Goal: Information Seeking & Learning: Learn about a topic

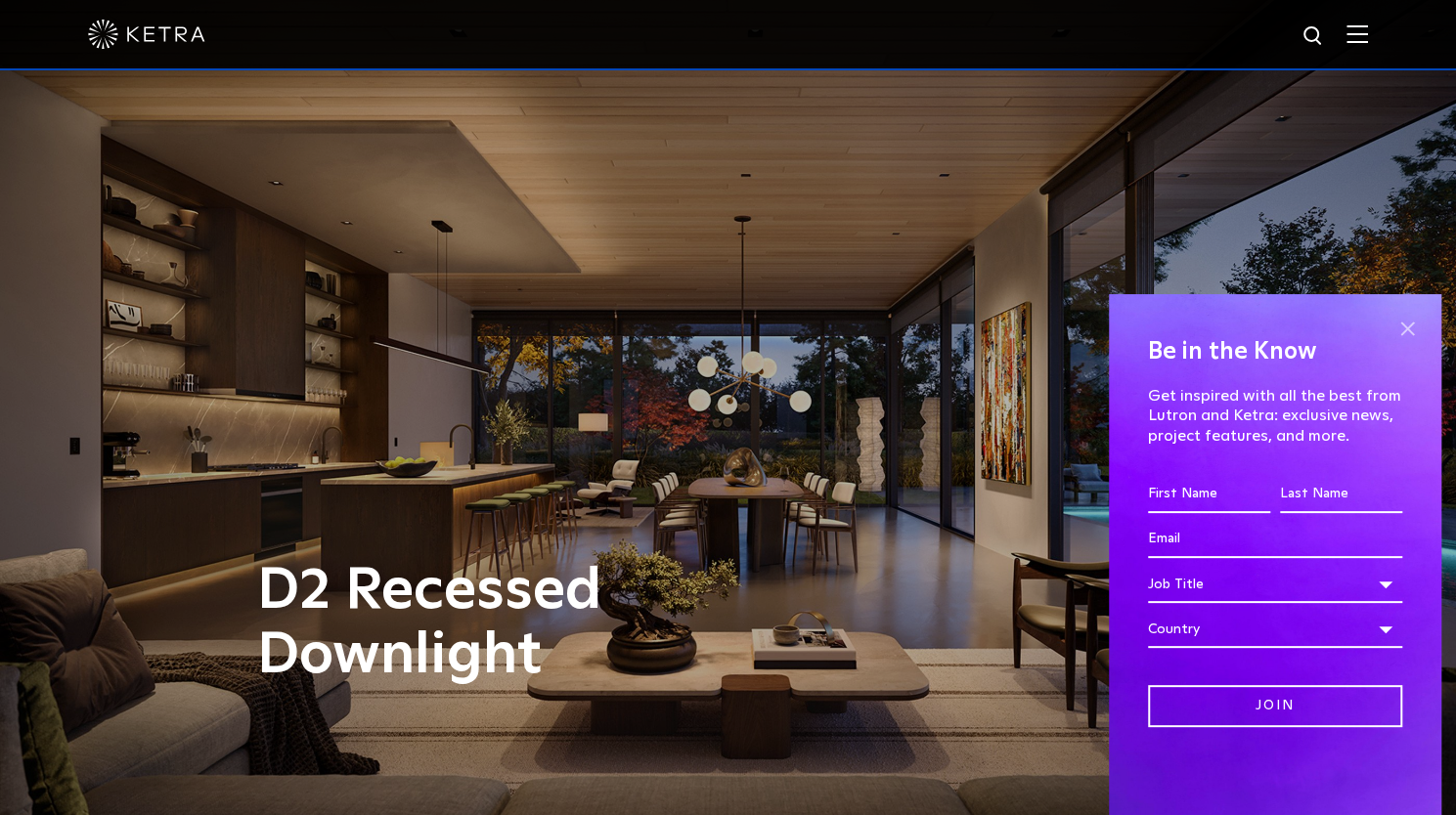
click at [1406, 322] on span at bounding box center [1408, 328] width 30 height 30
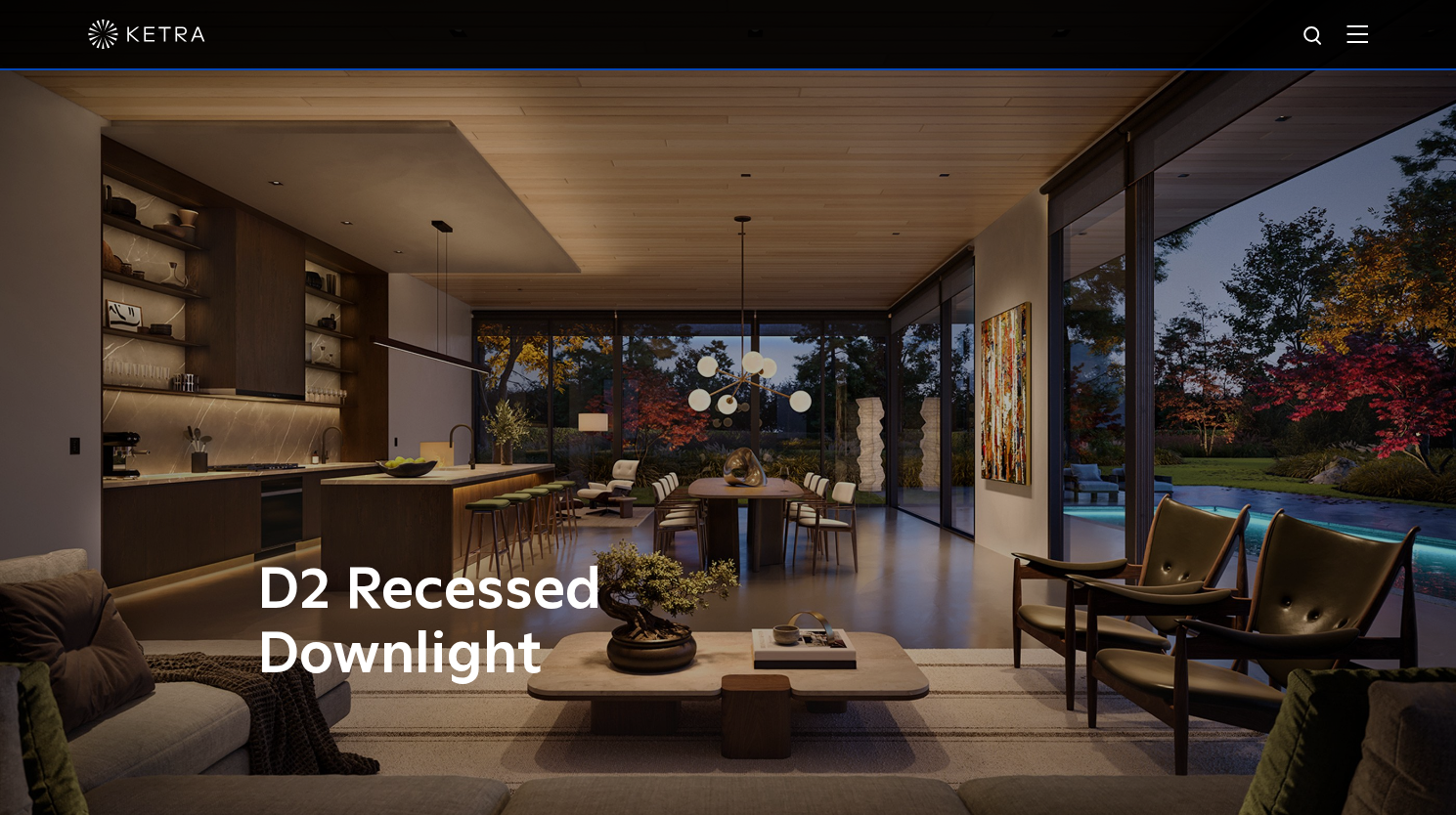
click at [1368, 44] on span at bounding box center [1357, 34] width 22 height 20
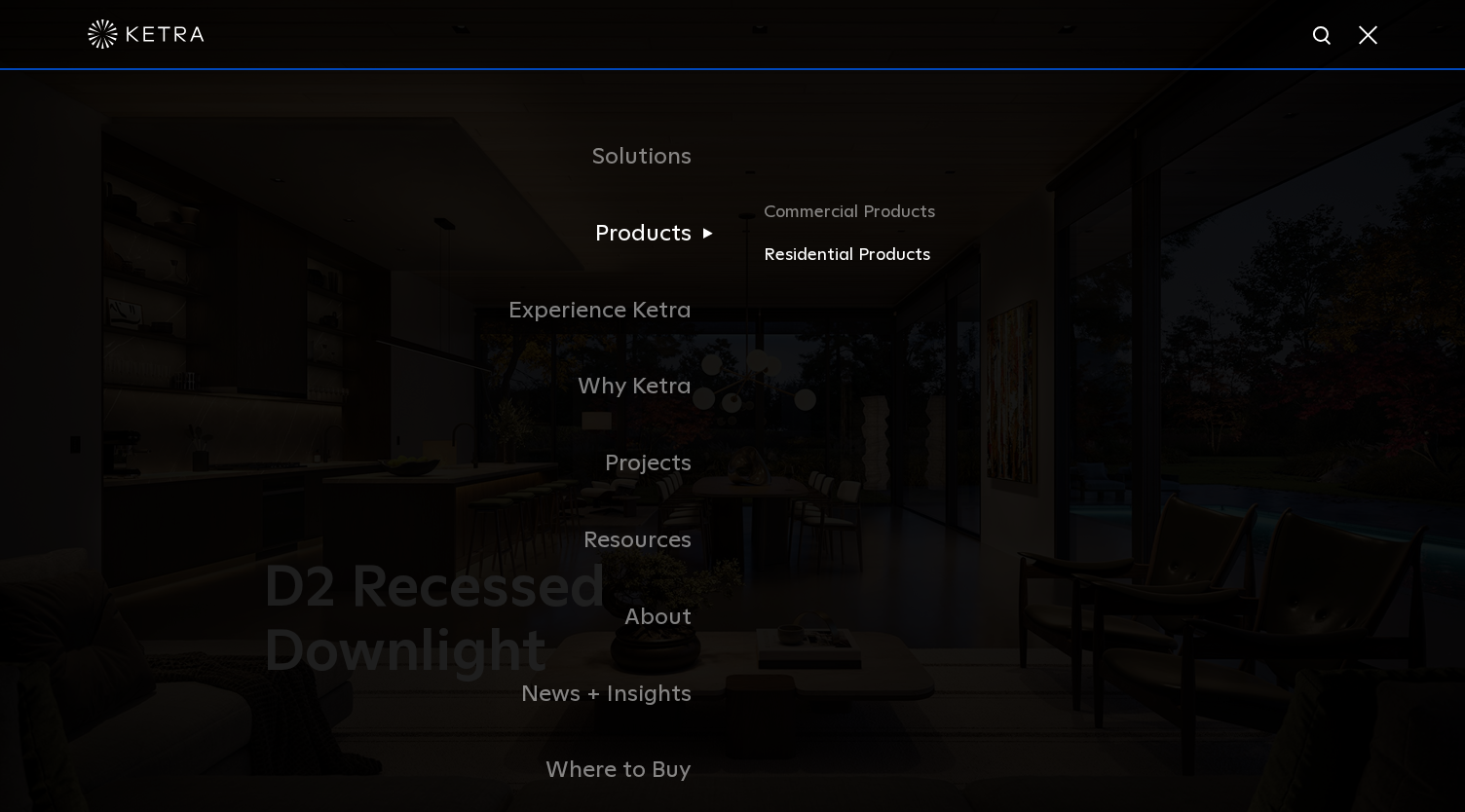
click at [792, 265] on link "Residential Products" at bounding box center [992, 255] width 456 height 28
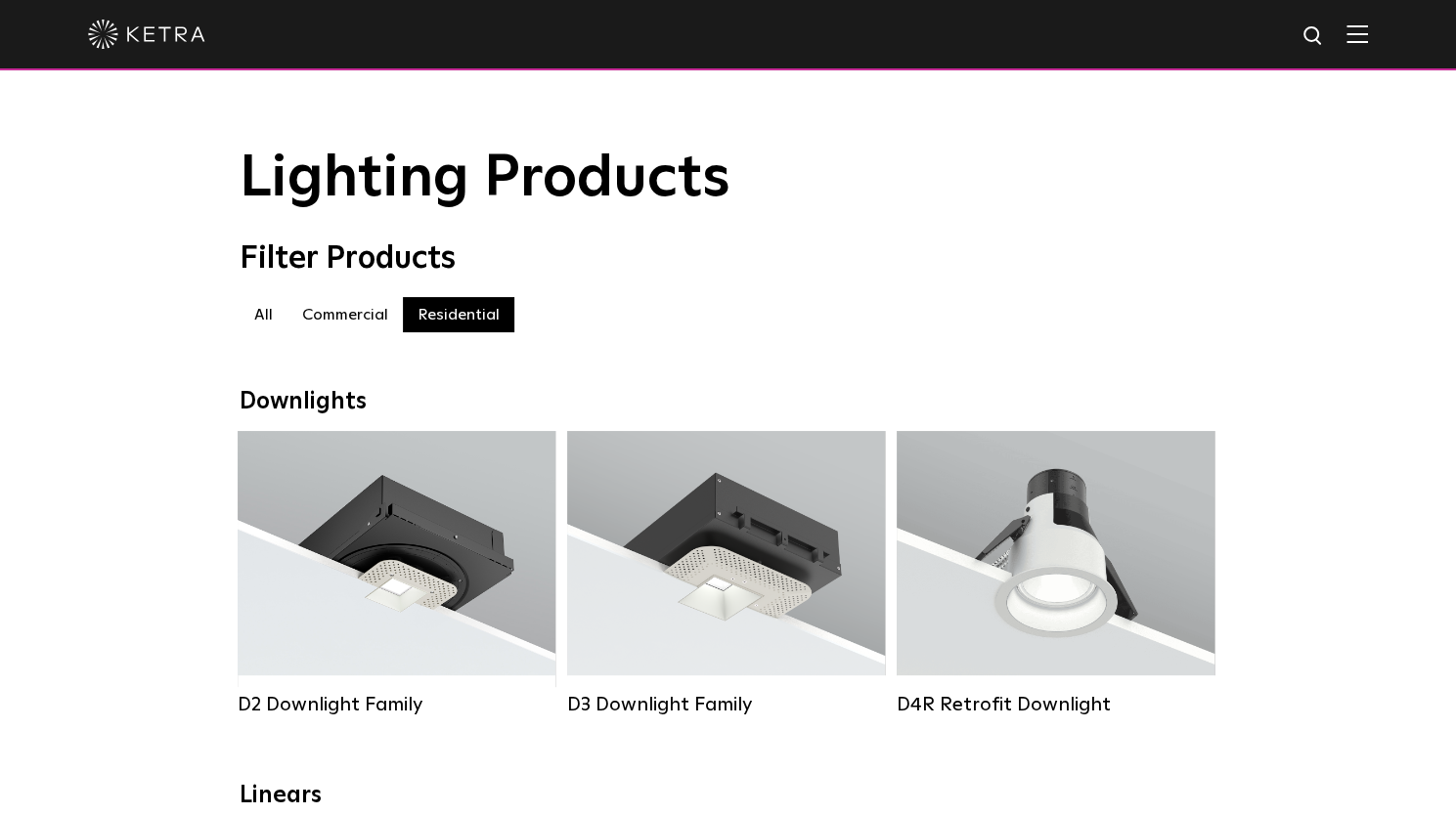
click at [342, 327] on label "Commercial" at bounding box center [345, 315] width 115 height 35
click at [314, 325] on label "Commercial" at bounding box center [345, 315] width 115 height 35
click at [456, 322] on label "Residential" at bounding box center [458, 315] width 111 height 35
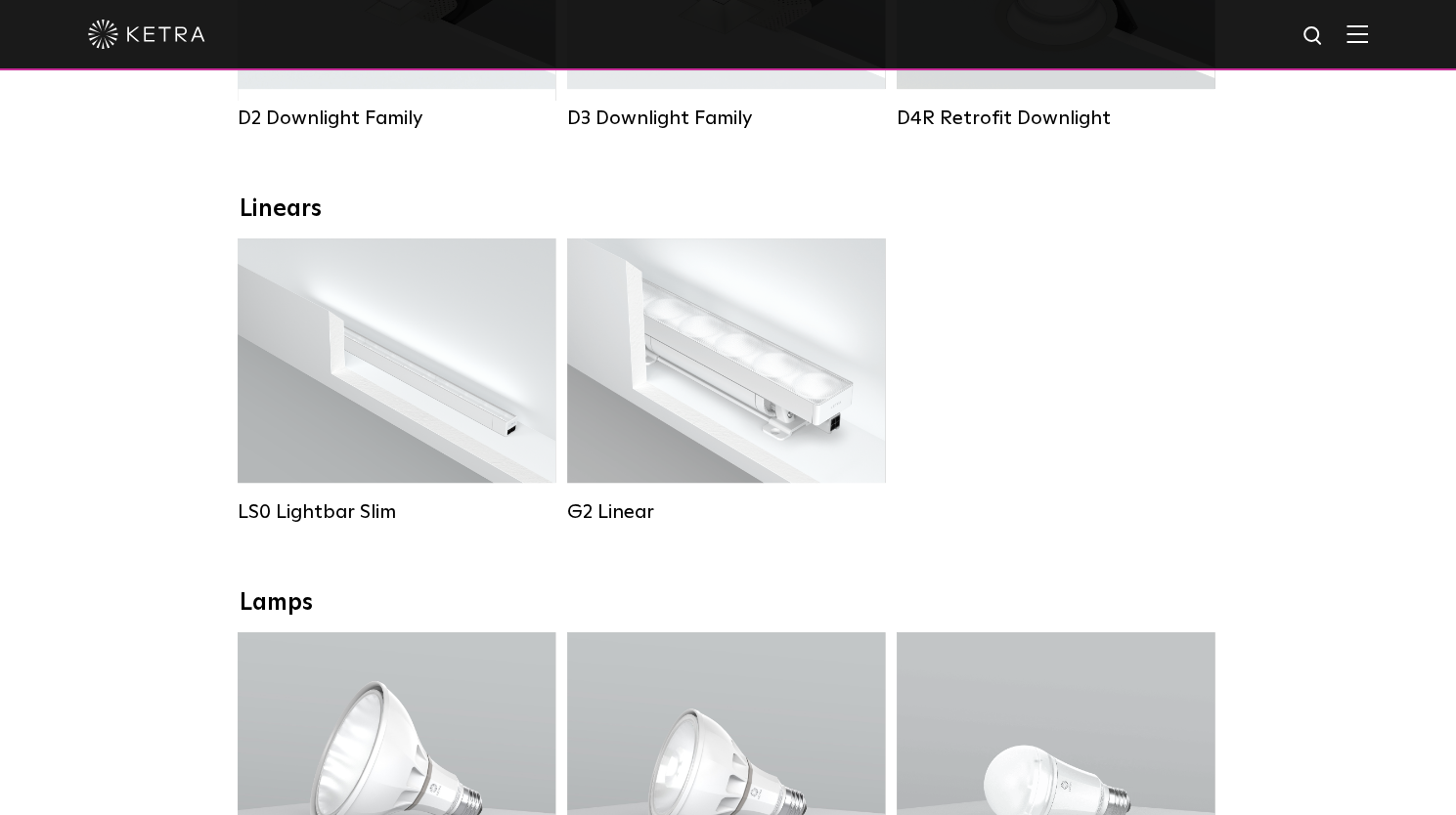
scroll to position [684, 0]
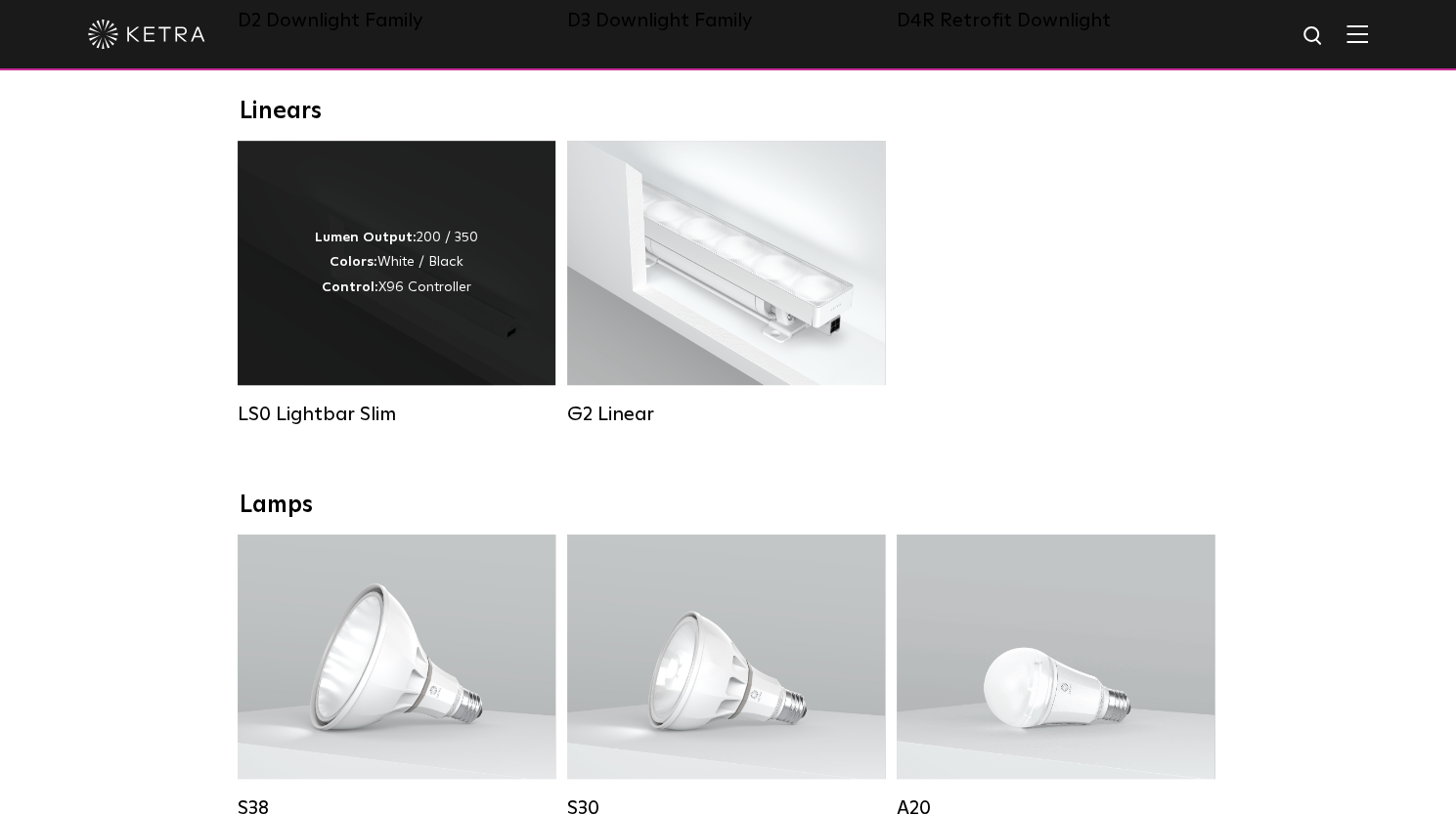
click at [326, 317] on div "Lumen Output: 200 / 350 Colors: White / Black Control: X96 Controller" at bounding box center [396, 263] width 317 height 244
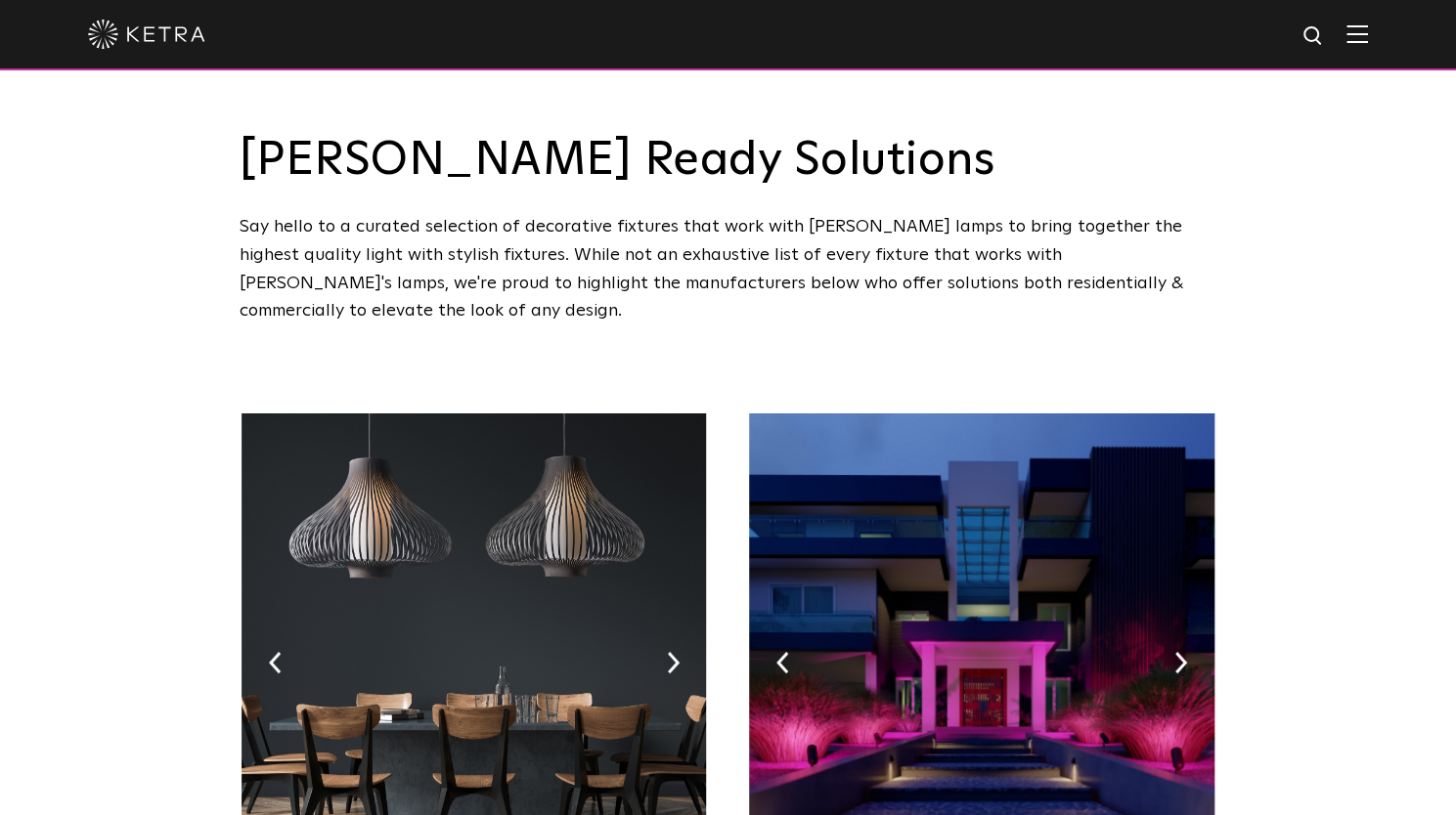
scroll to position [391, 0]
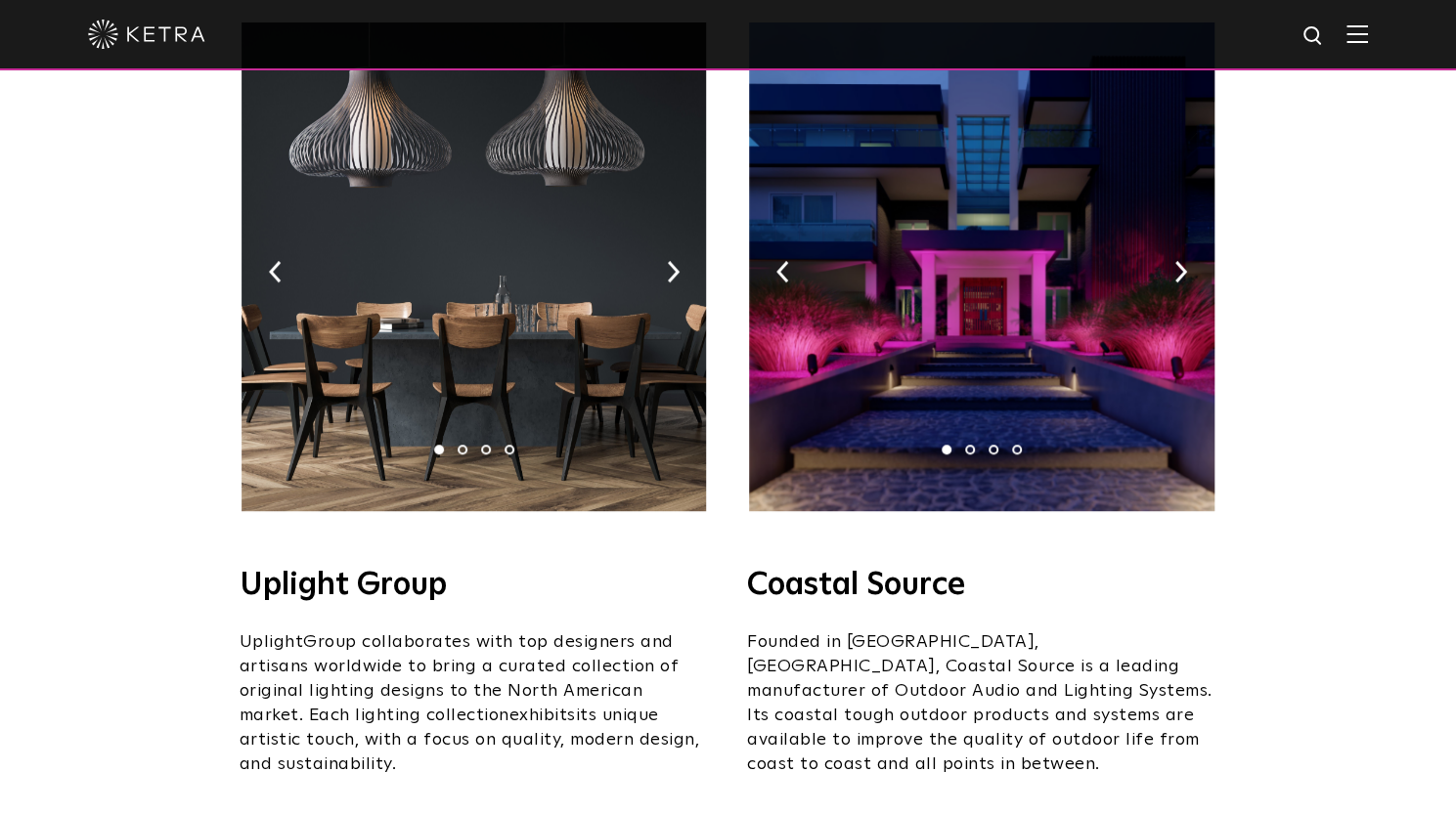
click at [1176, 253] on img at bounding box center [981, 267] width 464 height 489
click at [968, 444] on li "2" at bounding box center [970, 449] width 10 height 10
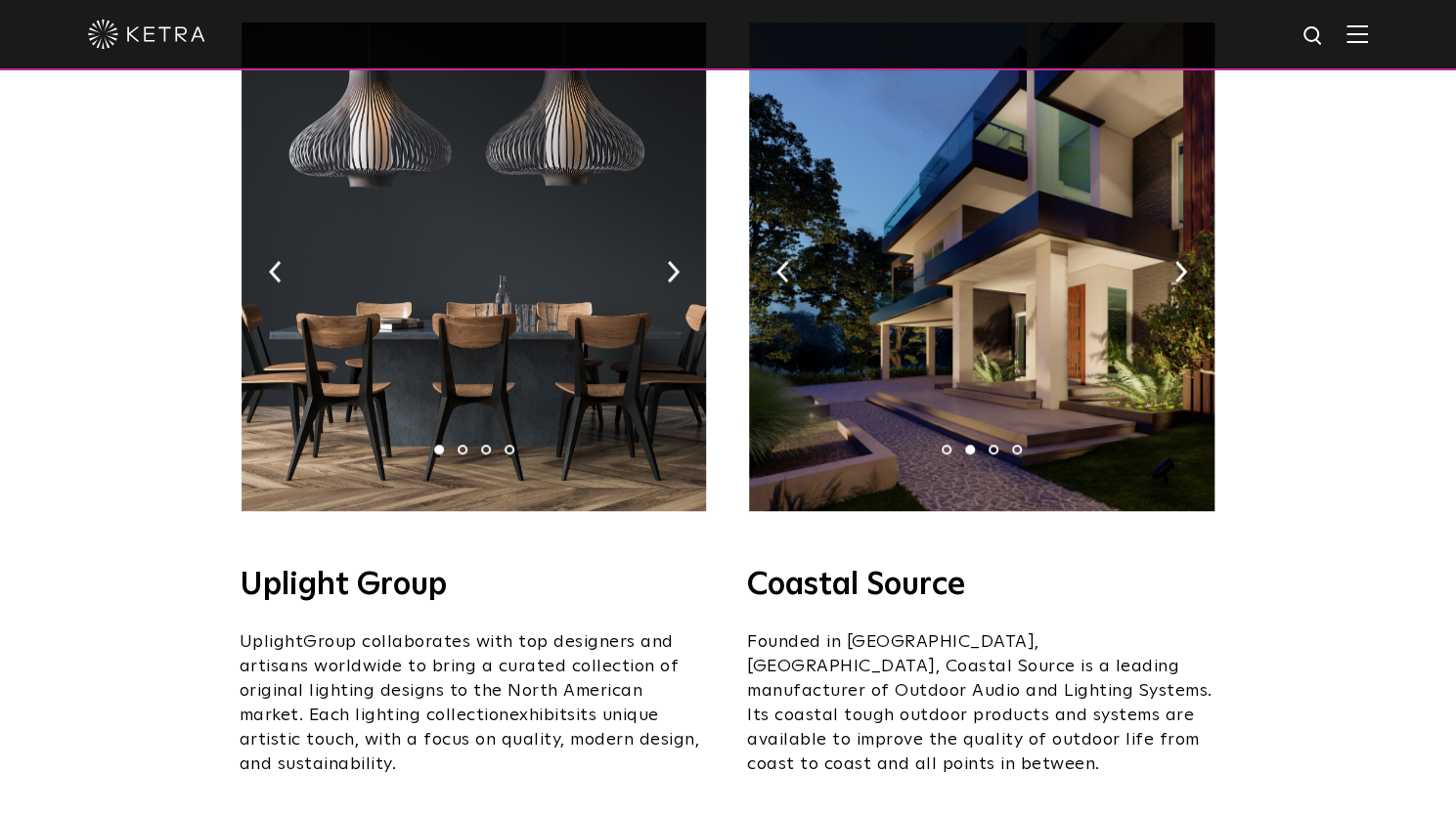
click at [994, 444] on li "3" at bounding box center [994, 449] width 10 height 10
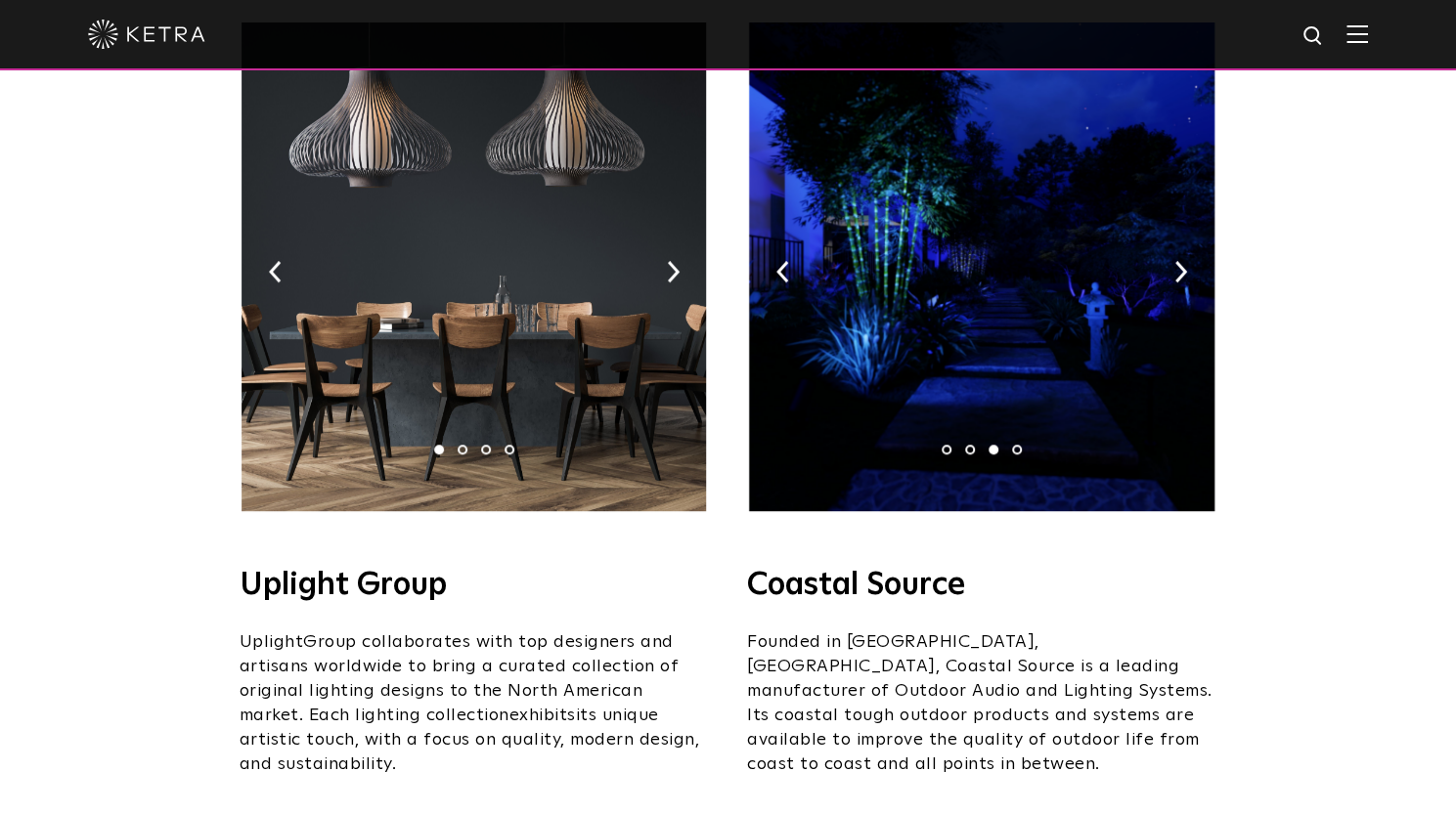
click at [1015, 444] on li "4" at bounding box center [1017, 449] width 10 height 10
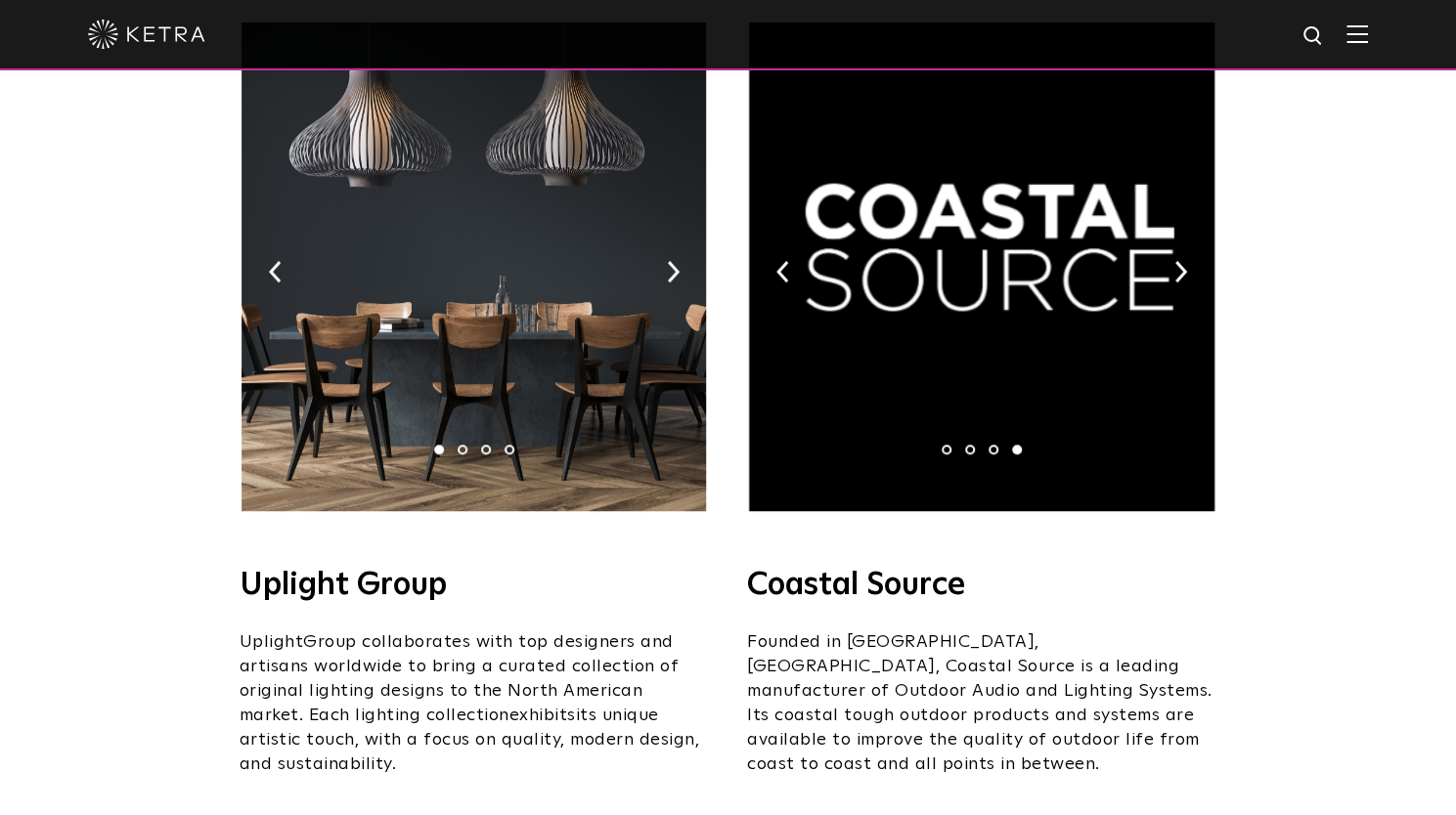
click at [951, 444] on ul "1 2 3 4" at bounding box center [981, 449] width 94 height 10
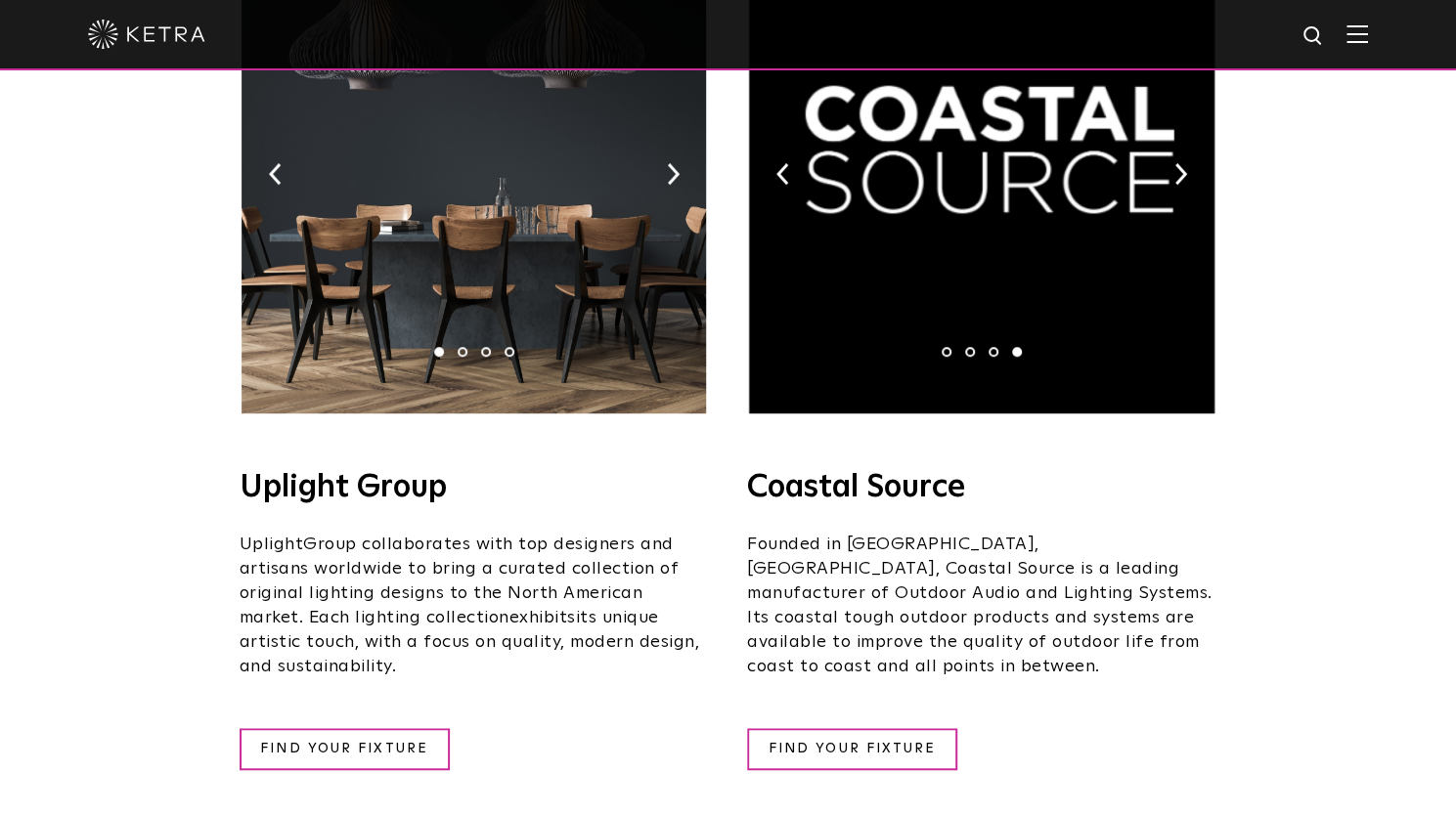
scroll to position [294, 0]
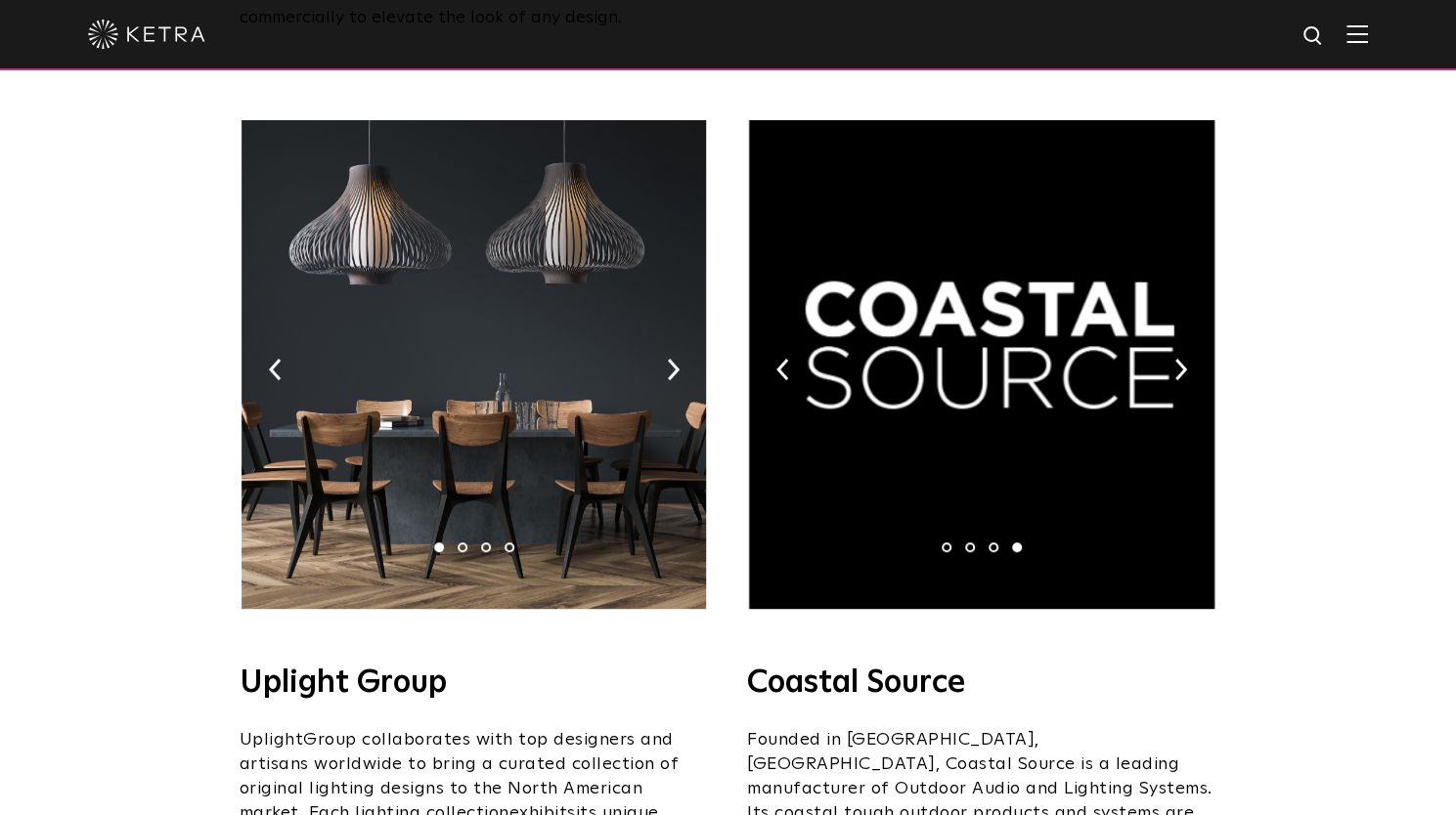
click at [472, 279] on img at bounding box center [473, 365] width 464 height 489
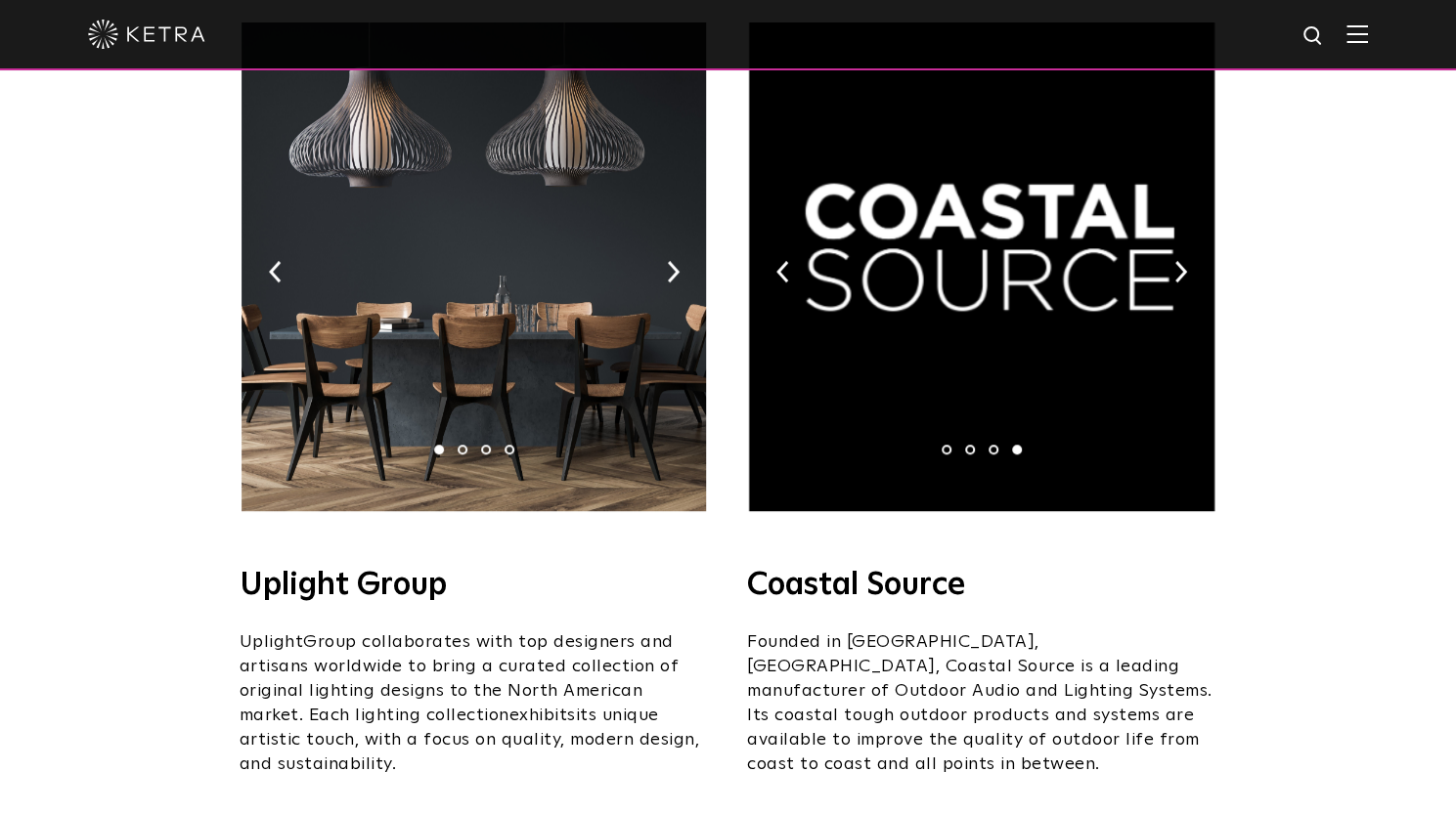
scroll to position [489, 0]
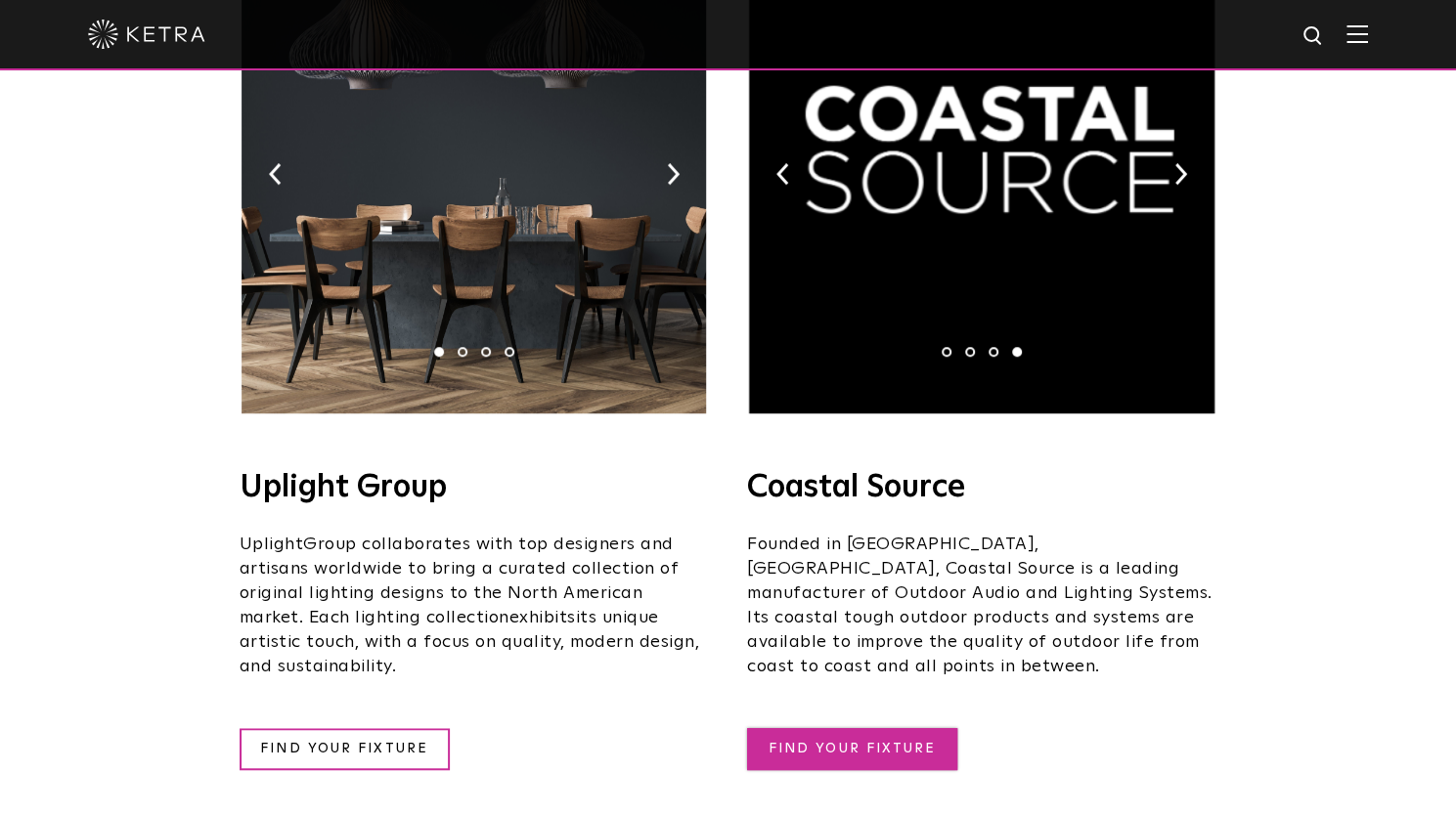
click at [791, 728] on link "FIND YOUR FIXTURE" at bounding box center [852, 749] width 210 height 42
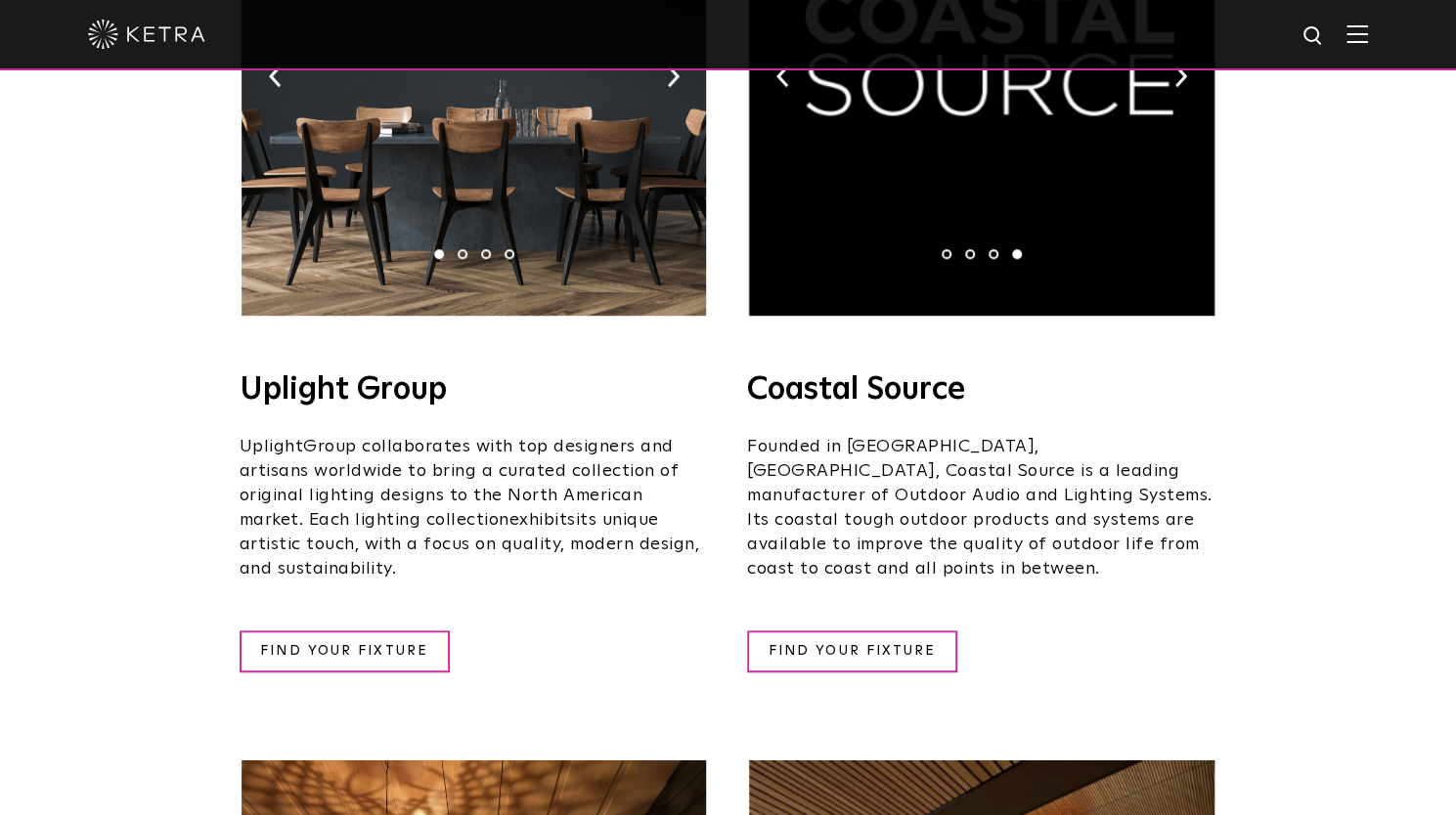
scroll to position [0, 0]
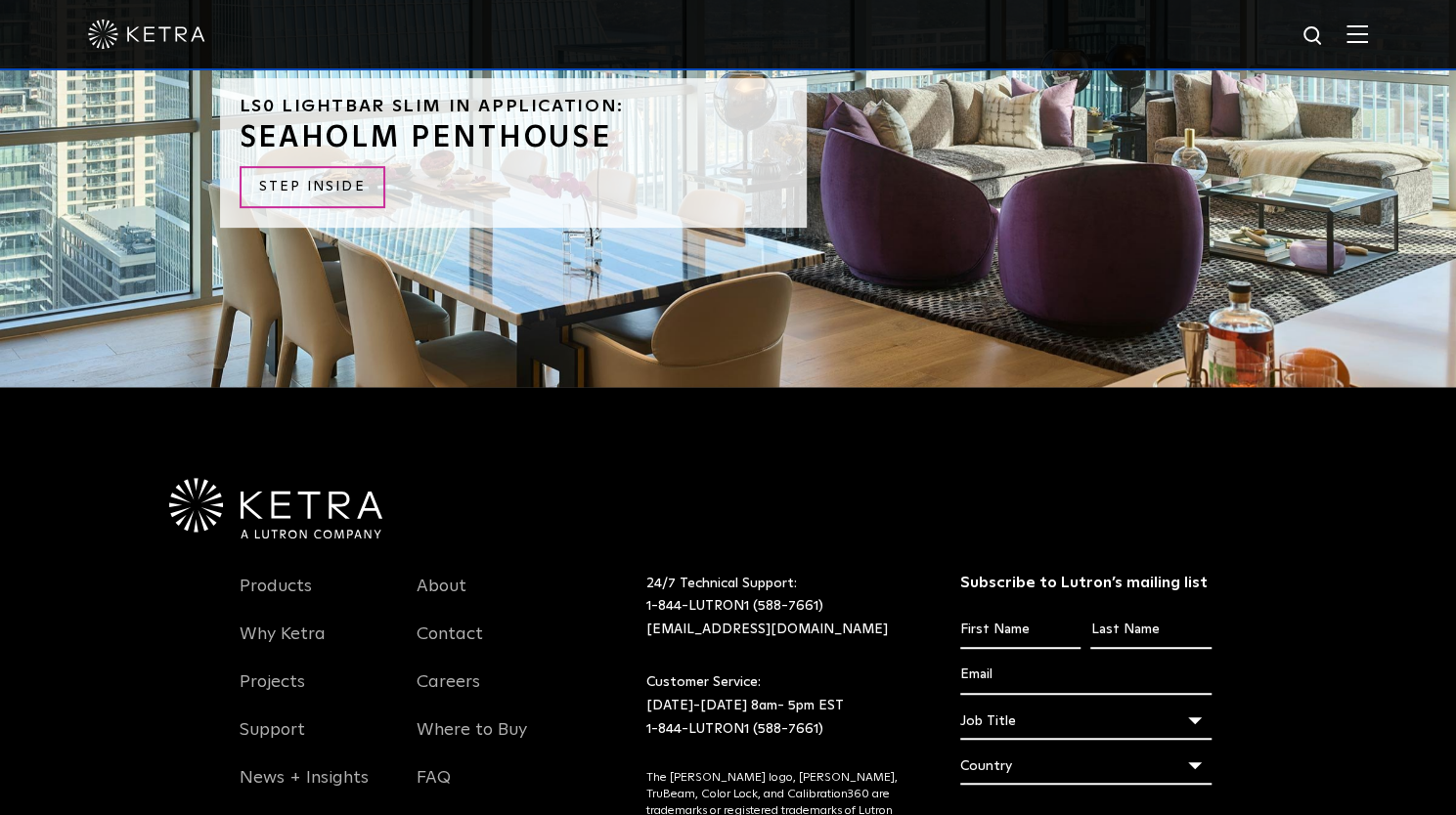
scroll to position [4860, 0]
